Goal: Information Seeking & Learning: Compare options

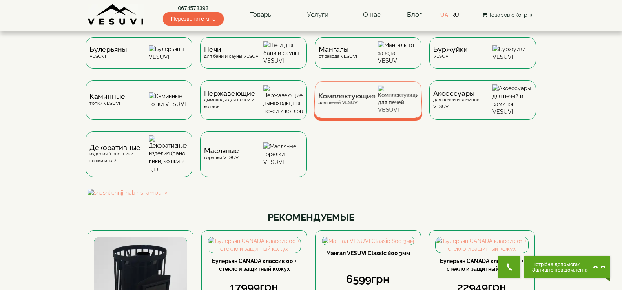
click at [357, 99] on span "Комплектующие" at bounding box center [346, 96] width 57 height 6
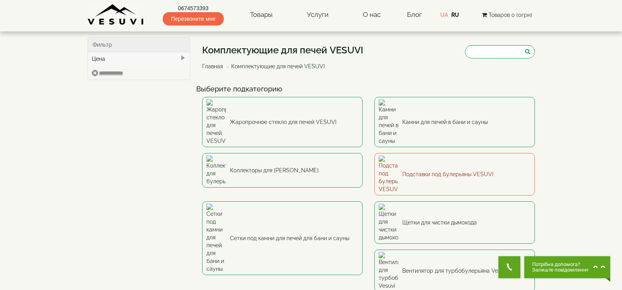
click at [408, 153] on link "Подставки под булерьяны VESUVI" at bounding box center [455, 174] width 161 height 42
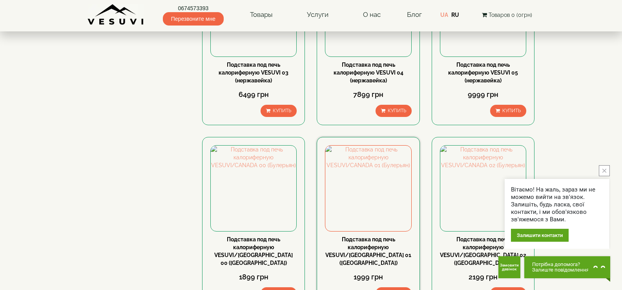
scroll to position [314, 0]
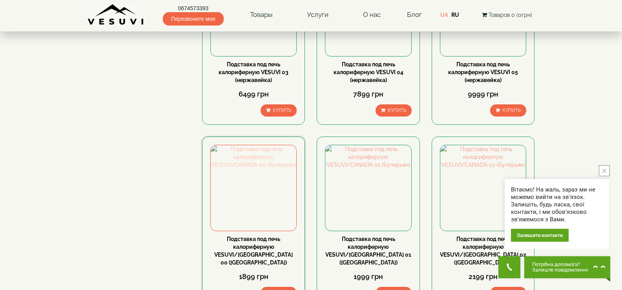
click at [240, 225] on img at bounding box center [254, 188] width 86 height 86
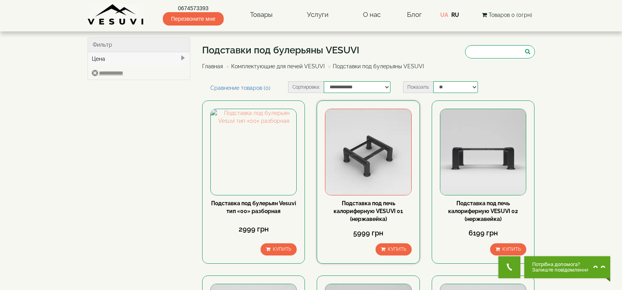
click at [373, 209] on link "Подставка под печь калориферную VESUVI 01 (нержавейка)" at bounding box center [368, 211] width 69 height 22
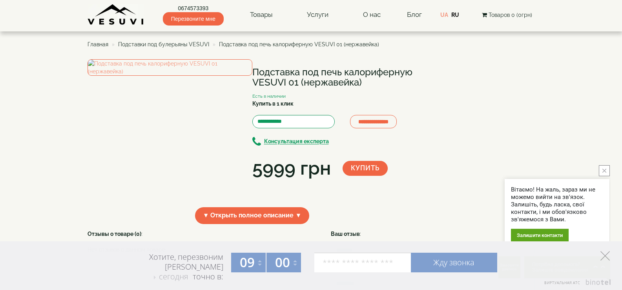
click at [606, 256] on icon at bounding box center [605, 255] width 9 height 9
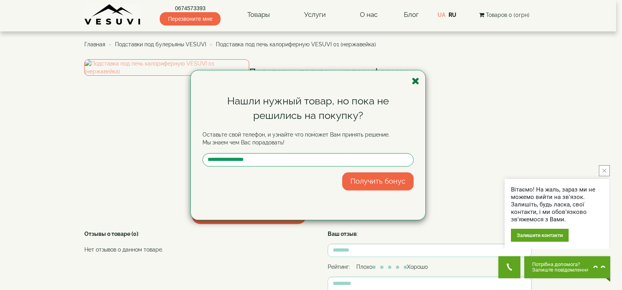
click at [414, 82] on icon "button" at bounding box center [416, 81] width 8 height 10
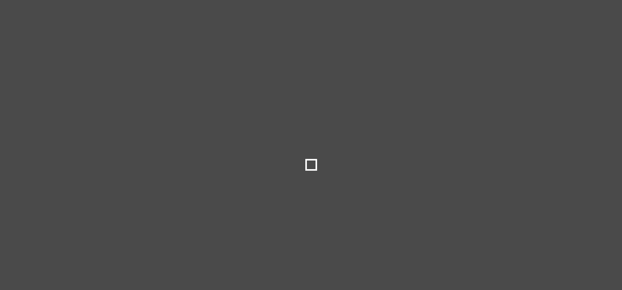
select select
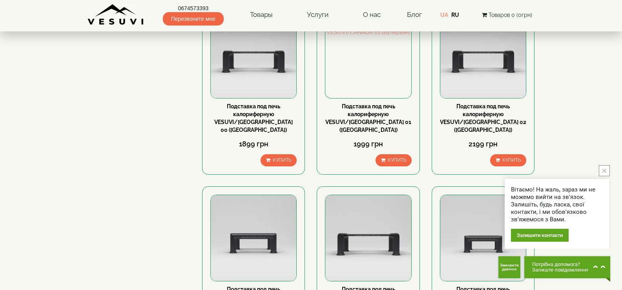
scroll to position [432, 0]
